Goal: Task Accomplishment & Management: Manage account settings

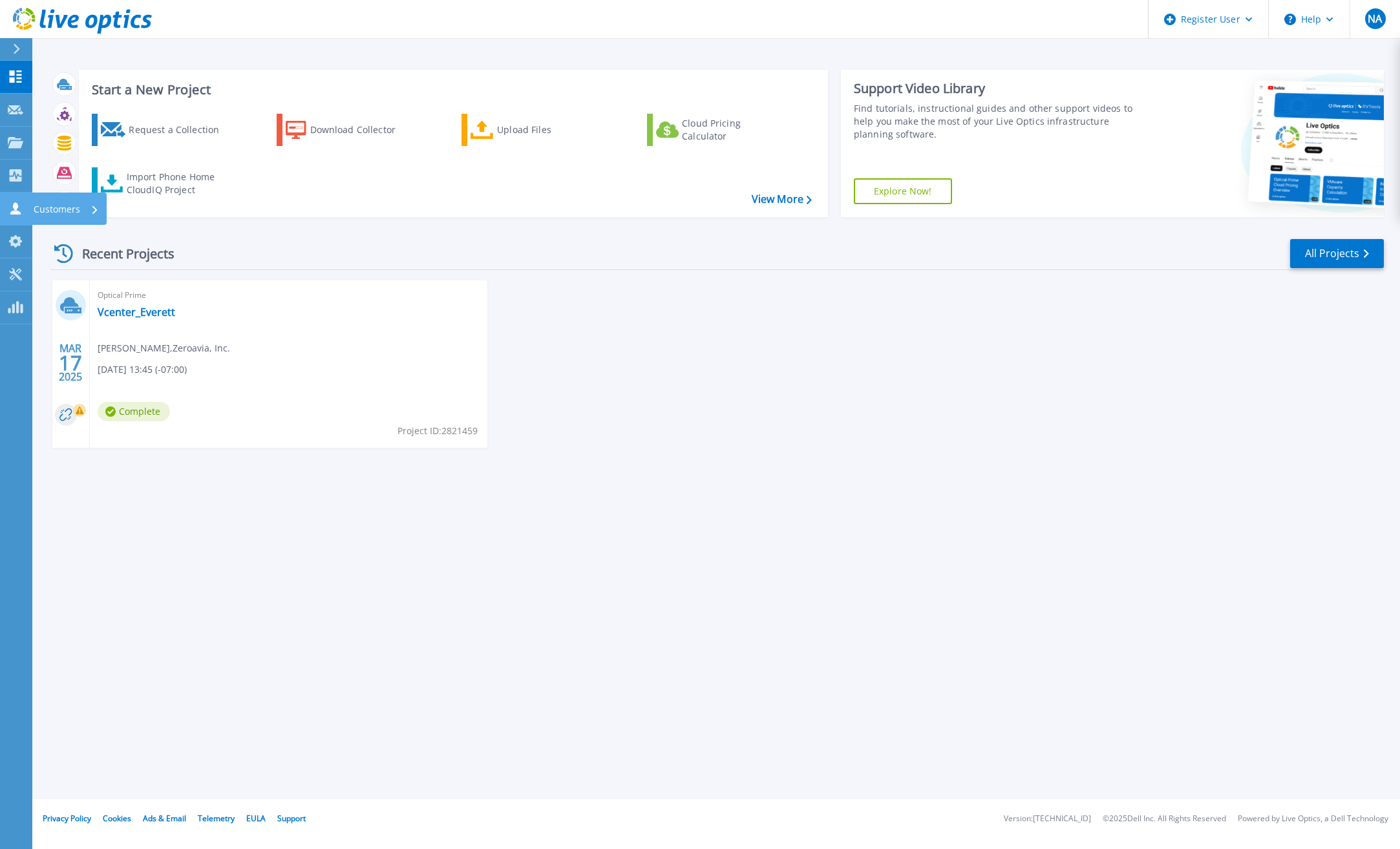
click at [27, 209] on link "Customers Customers" at bounding box center [16, 209] width 33 height 33
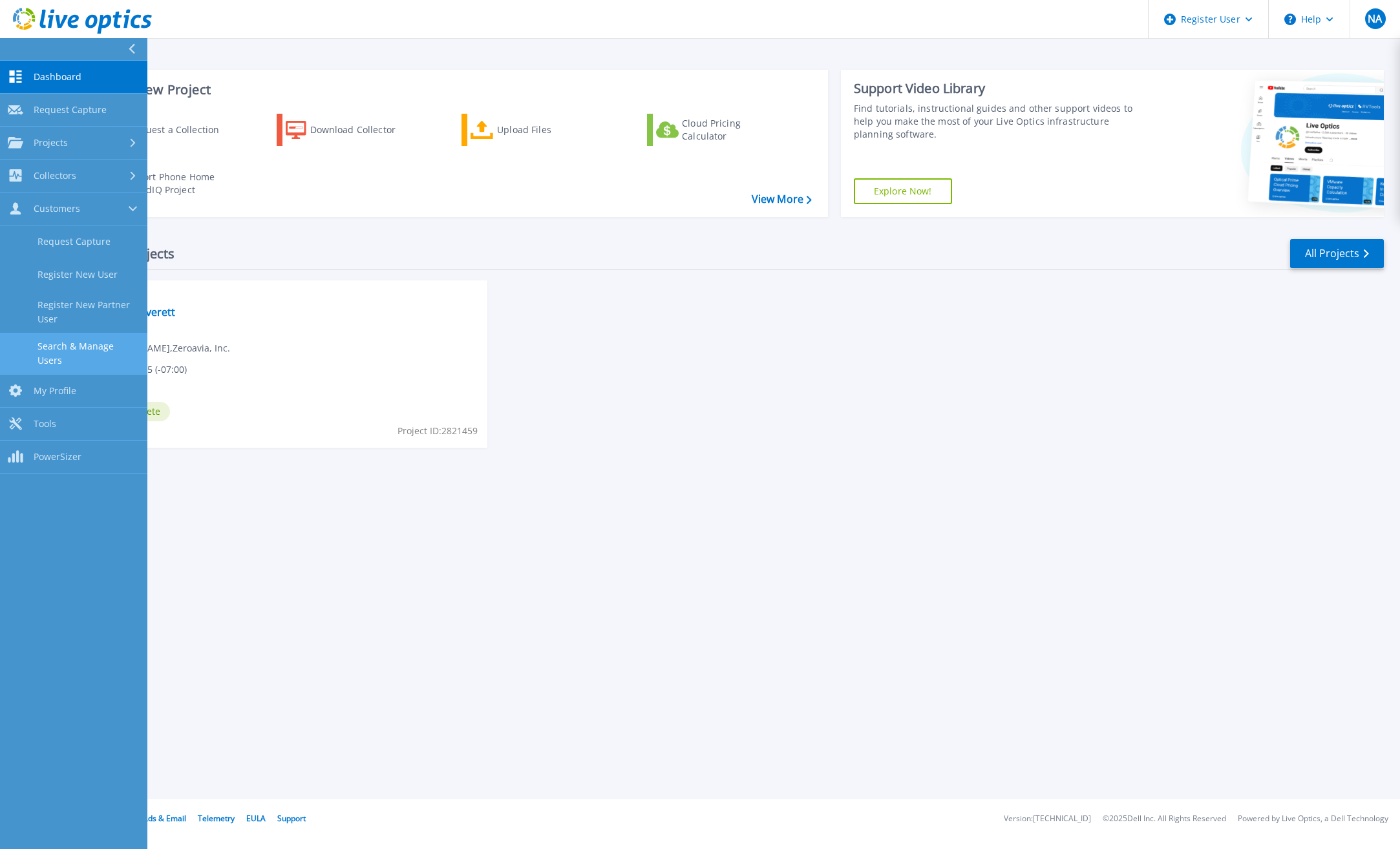
click at [90, 345] on link "Search & Manage Users" at bounding box center [74, 354] width 147 height 41
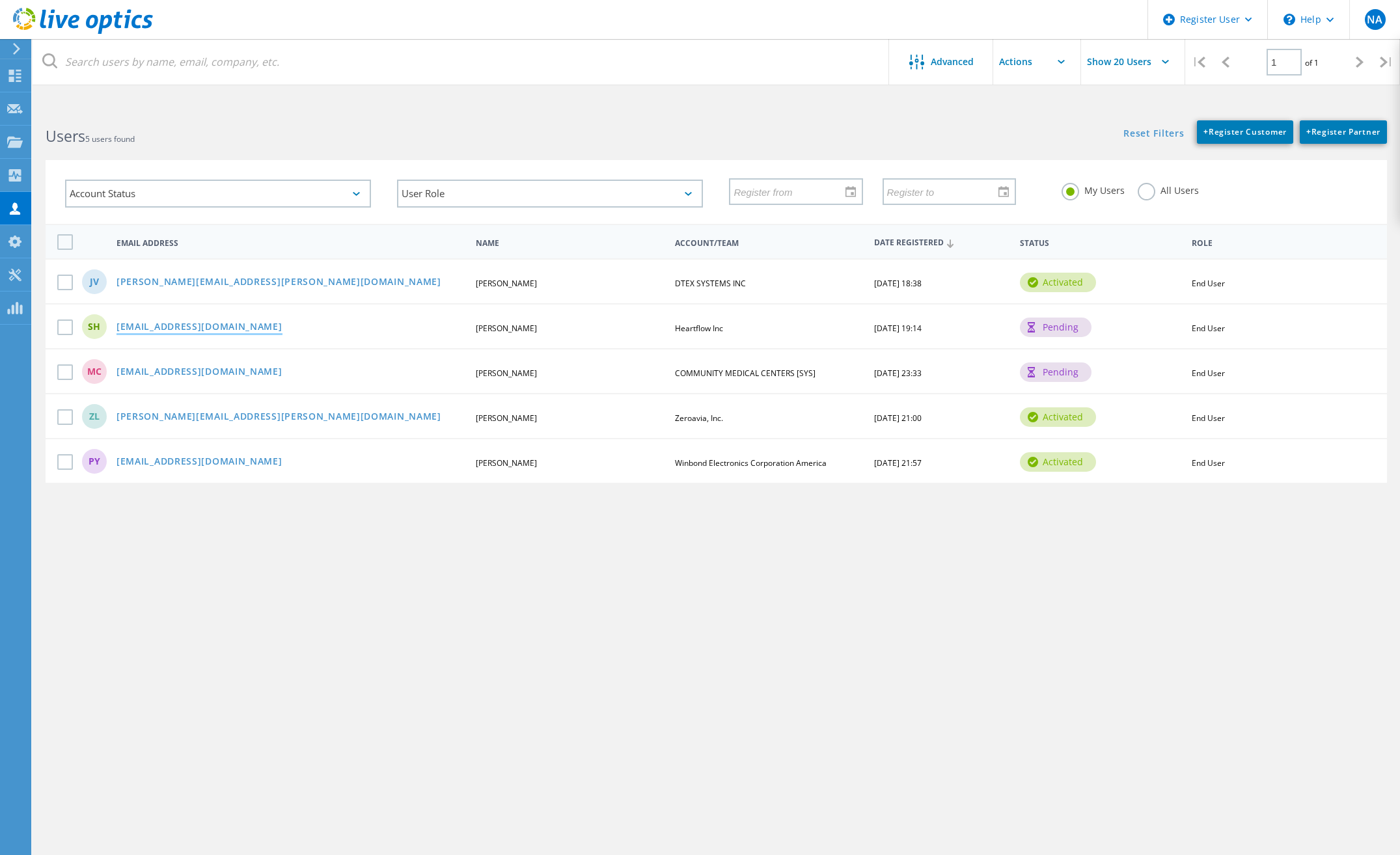
click at [212, 322] on link "shutchins@heartflow.com" at bounding box center [199, 328] width 166 height 11
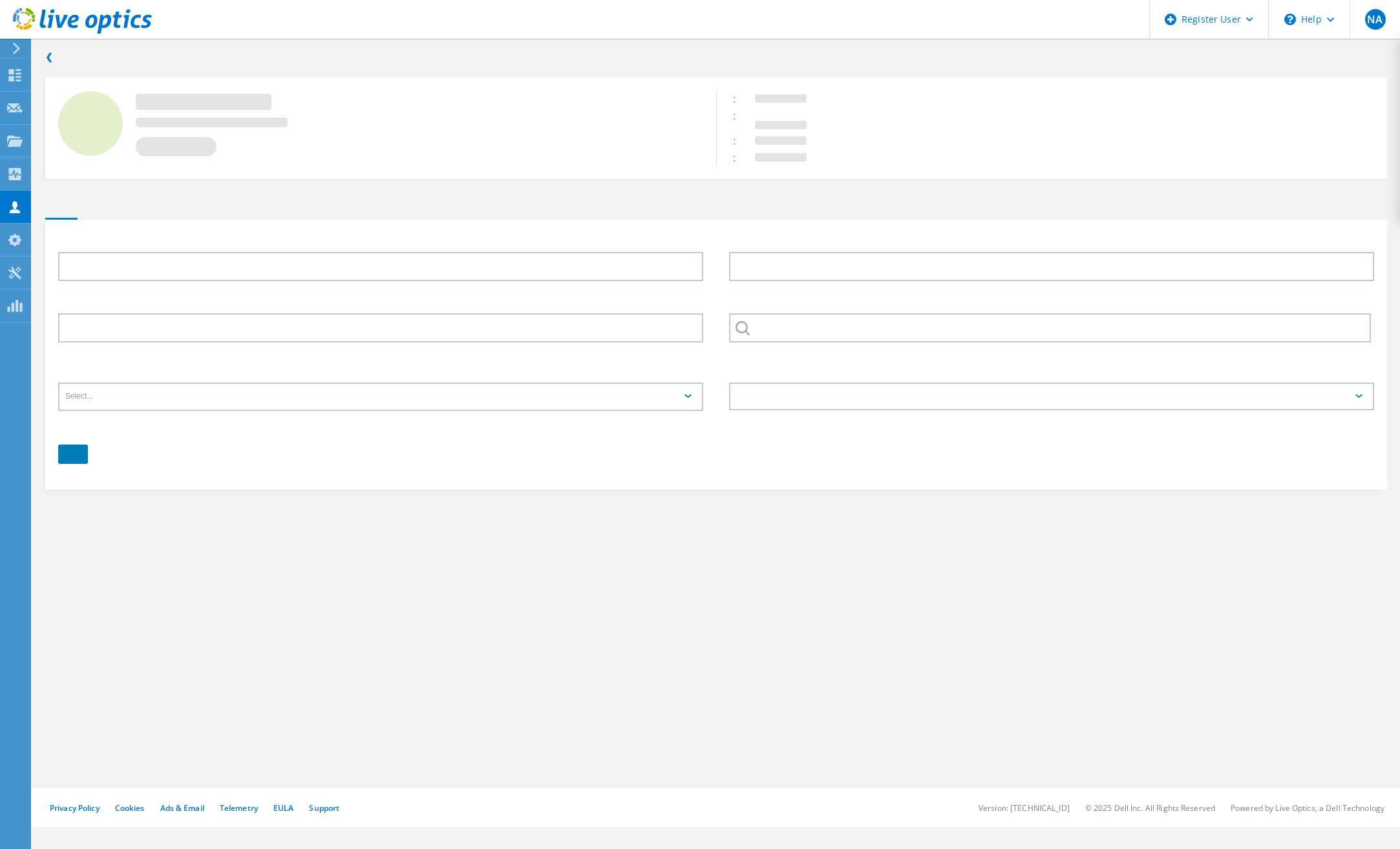
type input "Shane"
type input "Hutchins"
type input "Heartflow Inc"
type input "English"
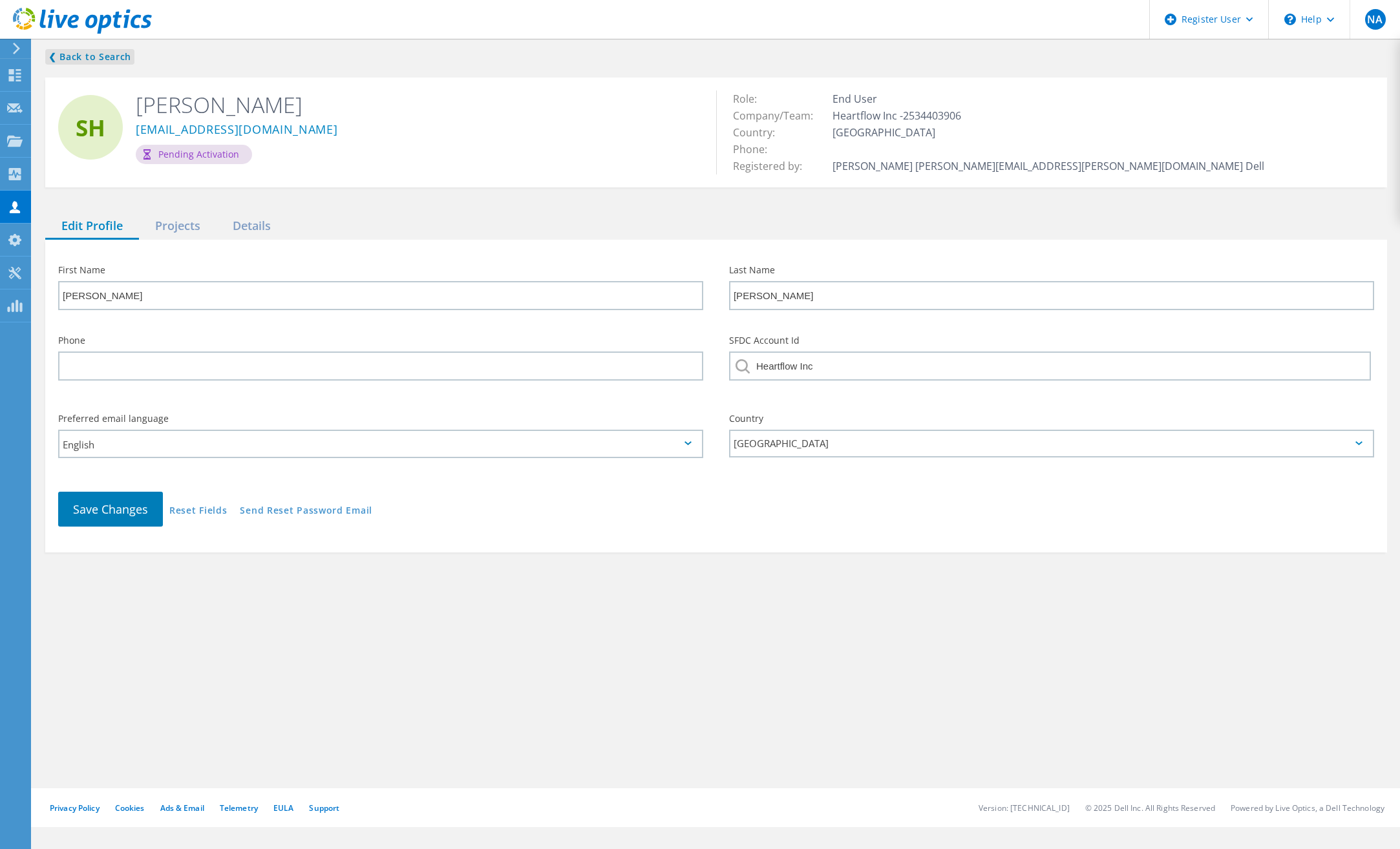
click at [73, 61] on link "❮ Back to Search" at bounding box center [90, 57] width 89 height 16
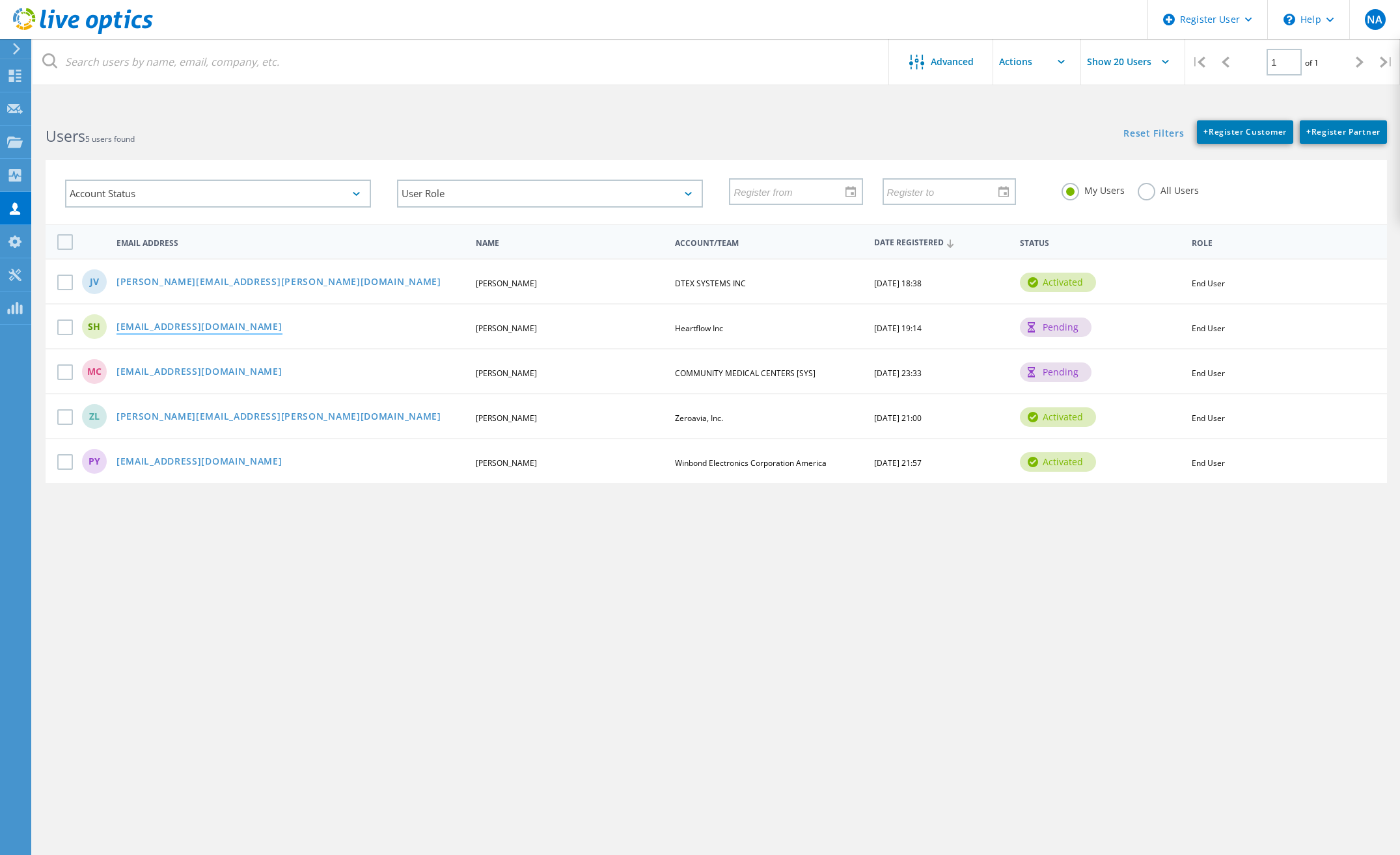
click at [205, 324] on link "shutchins@heartflow.com" at bounding box center [199, 328] width 166 height 11
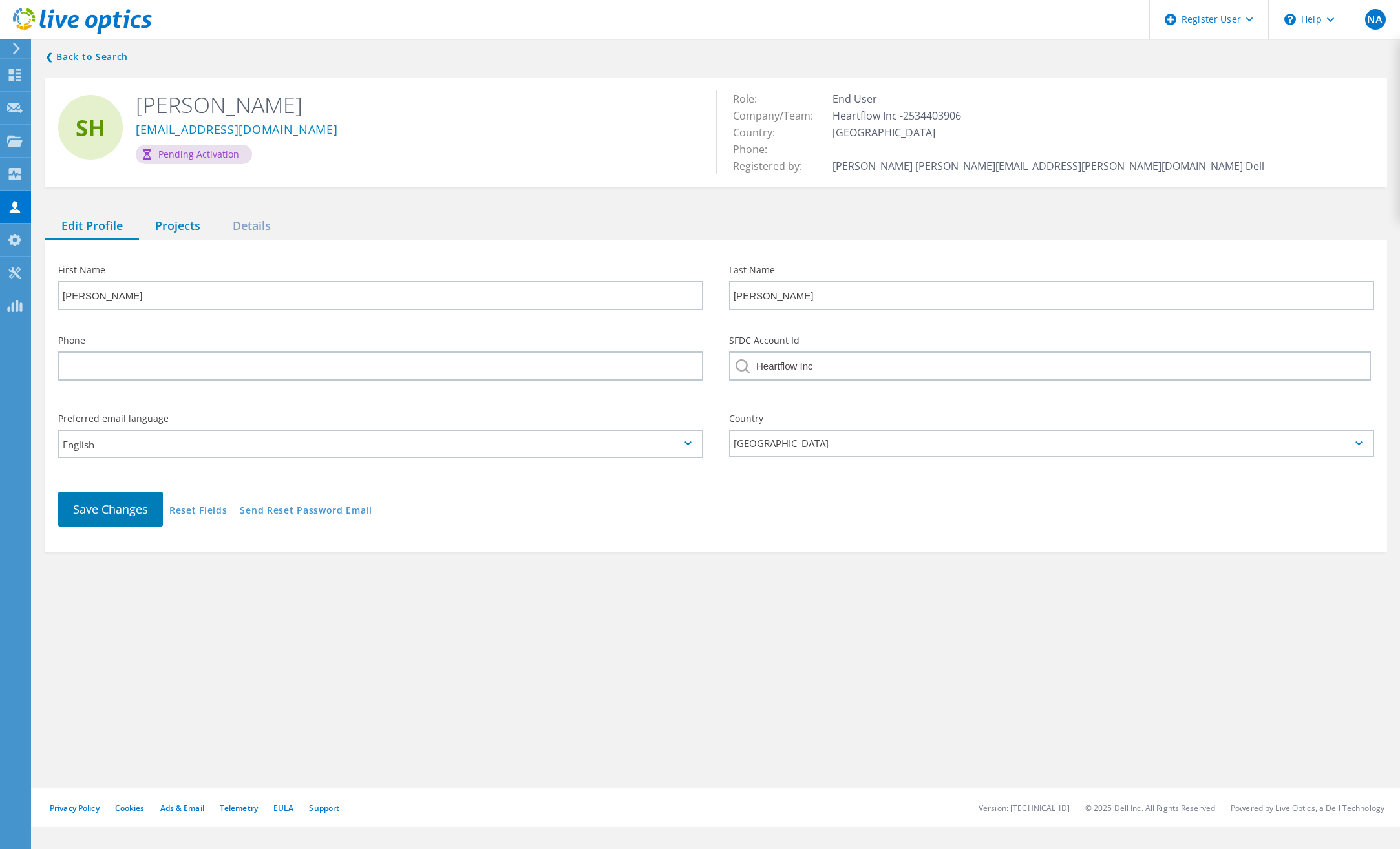
click at [153, 238] on div "Projects" at bounding box center [177, 226] width 77 height 26
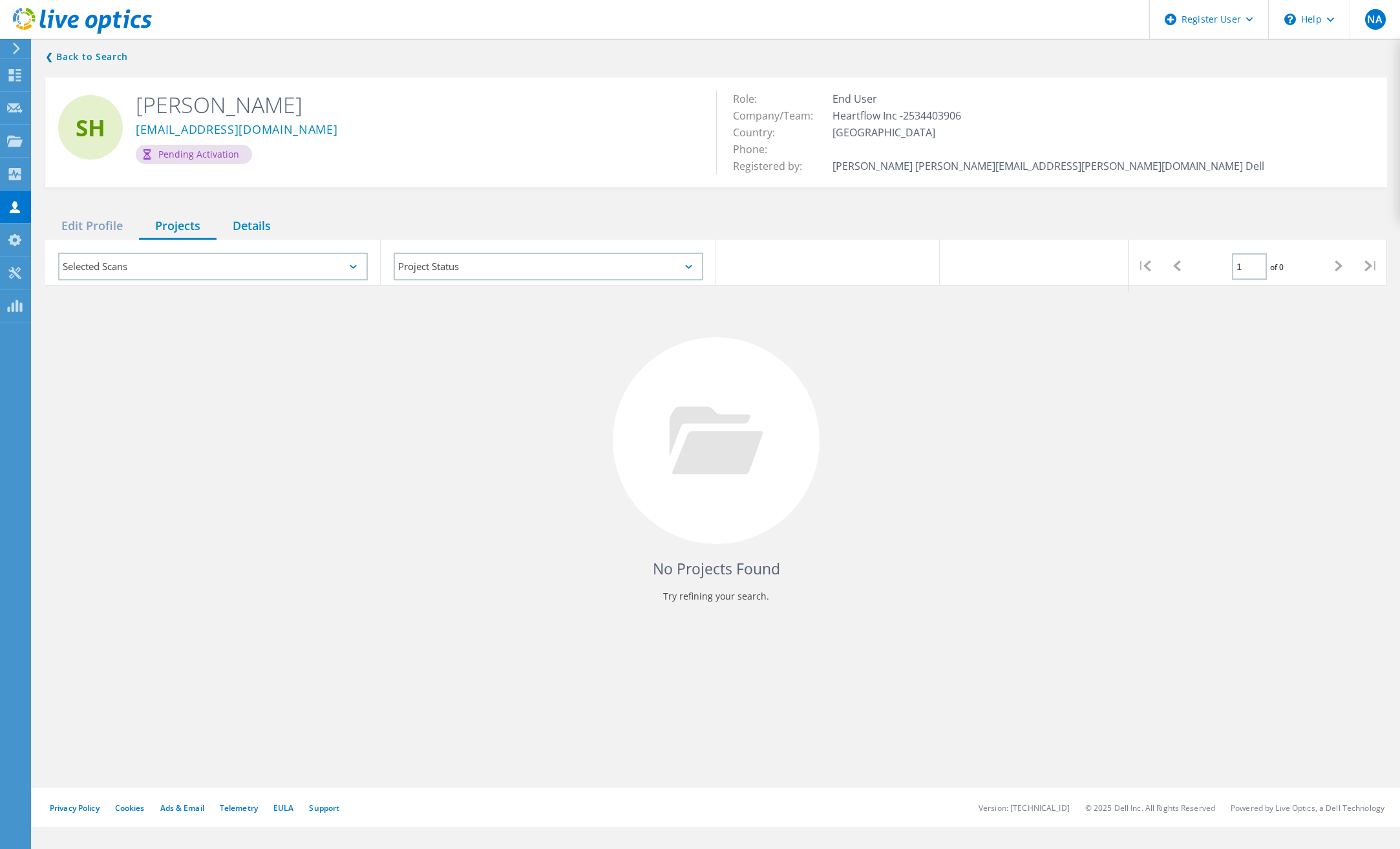
click at [249, 220] on div "Details" at bounding box center [252, 226] width 71 height 26
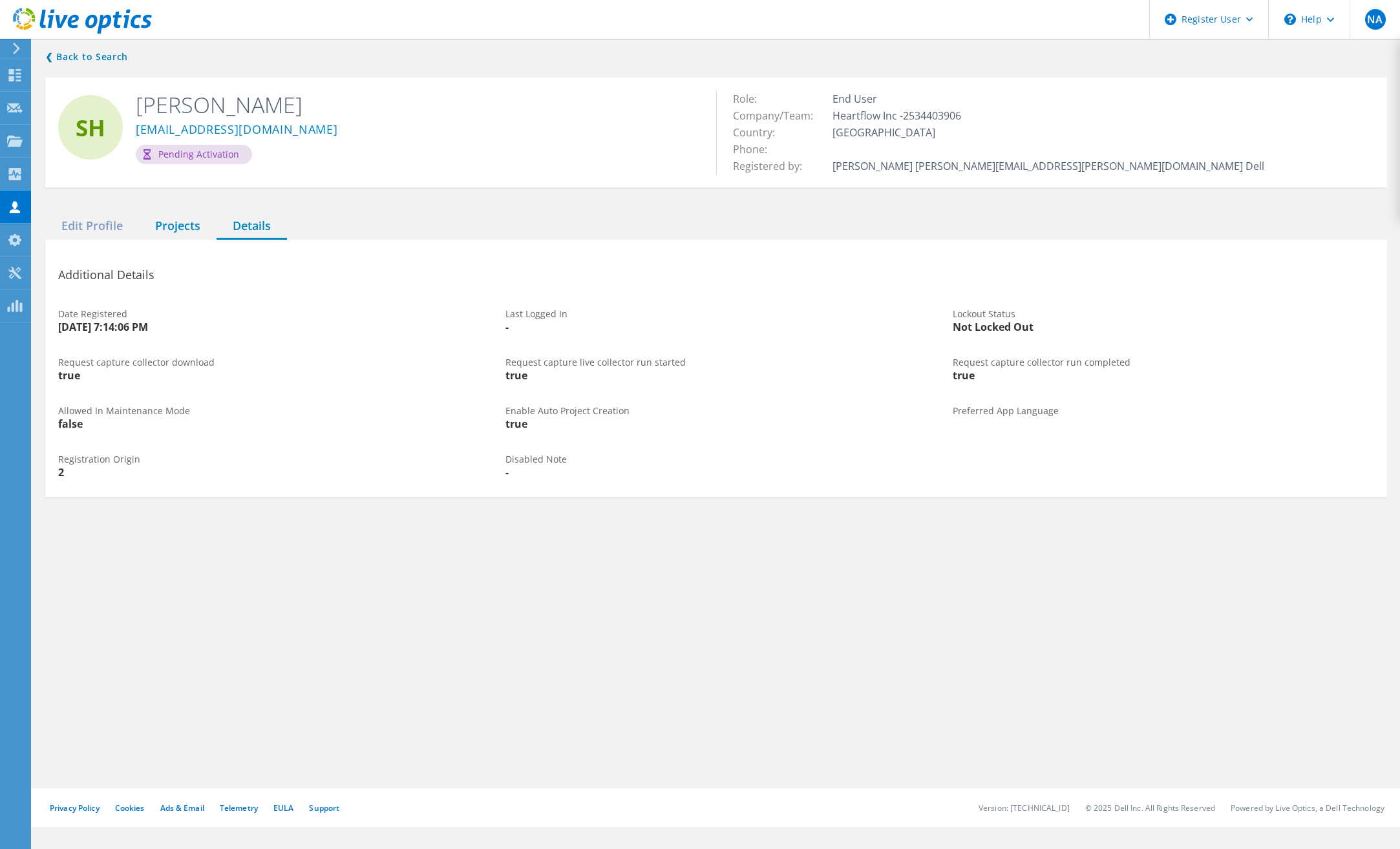
click at [196, 227] on div "Projects" at bounding box center [177, 226] width 77 height 26
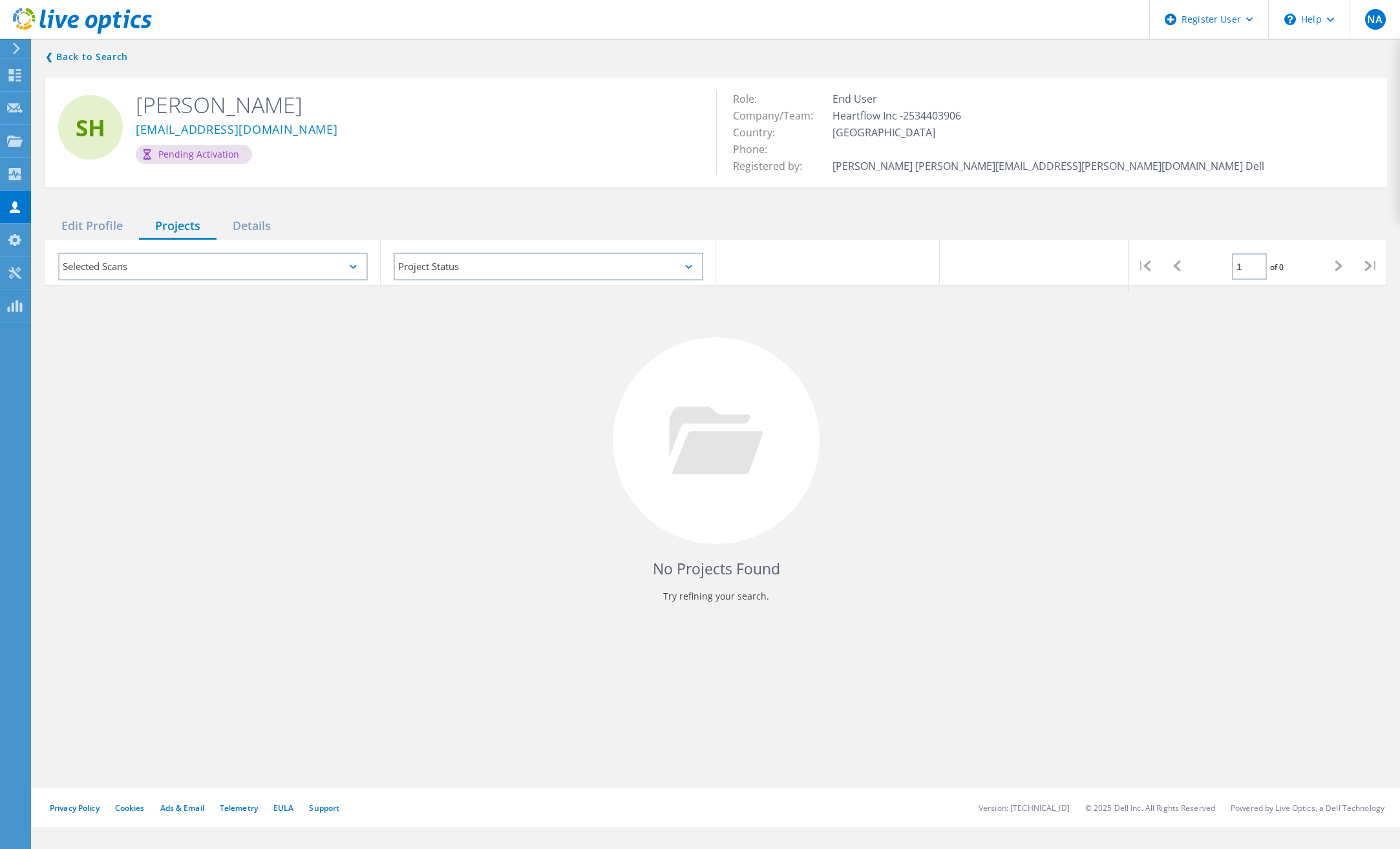
click at [229, 269] on div "Selected Scans" at bounding box center [212, 267] width 310 height 28
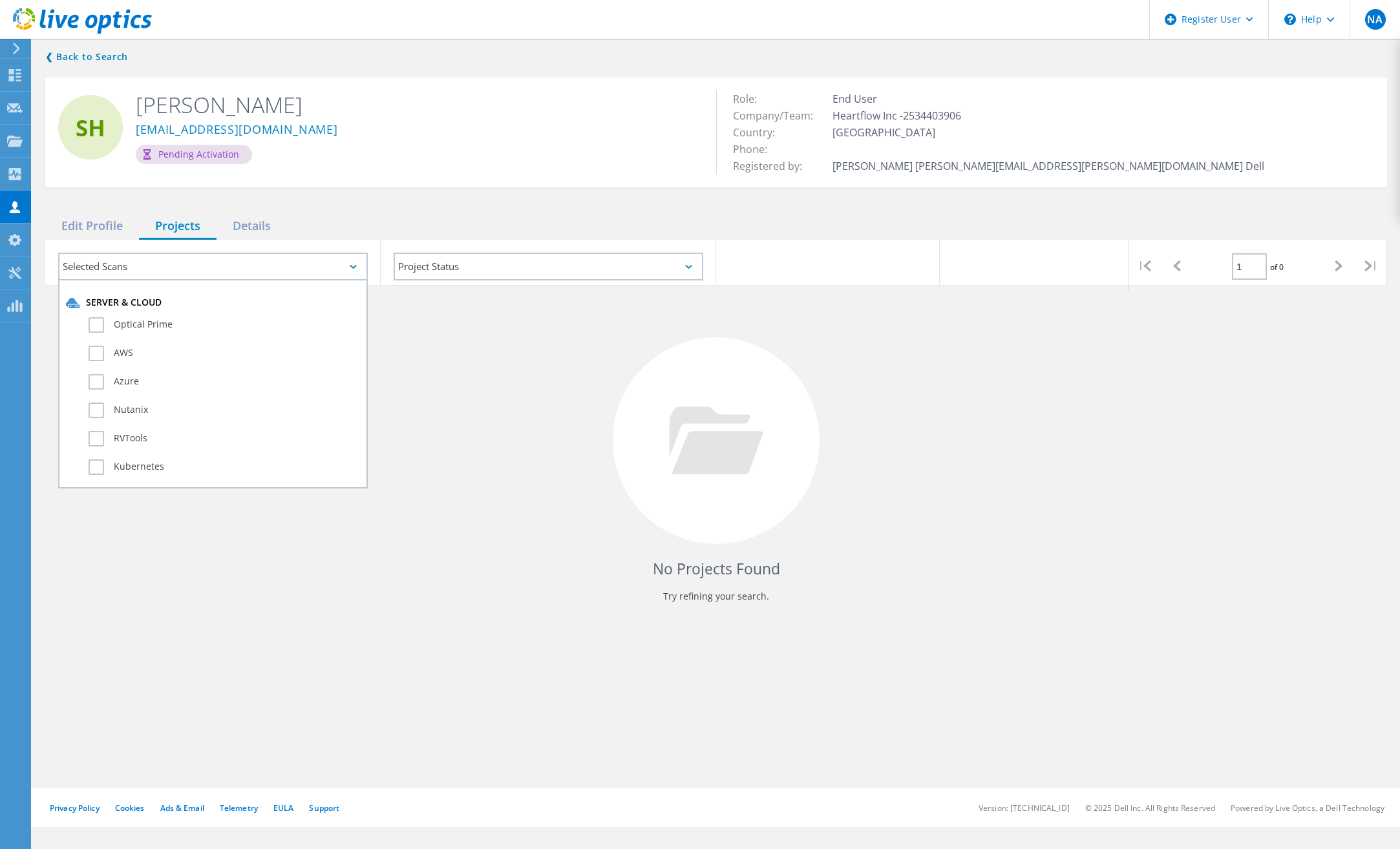
click at [505, 325] on div "No Projects Found Try refining your search." at bounding box center [717, 452] width 1342 height 334
